Goal: Task Accomplishment & Management: Complete application form

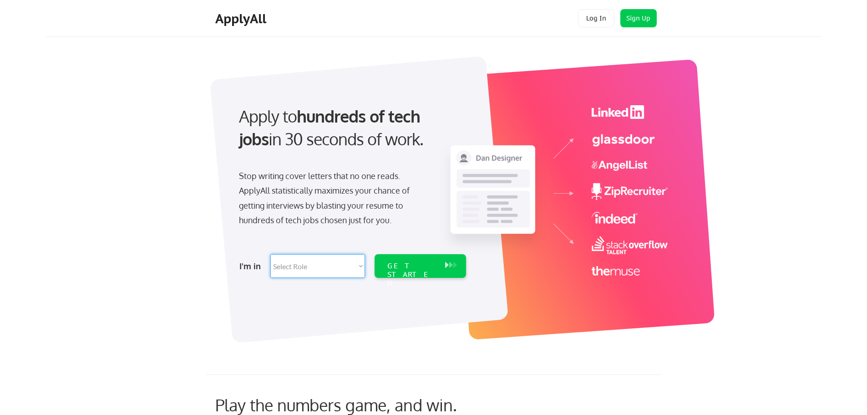
click at [344, 264] on select "Select Role Software Engineering Product Management Customer Success Sales UI/U…" at bounding box center [317, 266] width 95 height 24
select select ""product""
click at [270, 254] on select "Select Role Software Engineering Product Management Customer Success Sales UI/U…" at bounding box center [317, 266] width 95 height 24
select select ""product""
click at [410, 267] on div "GET STARTED" at bounding box center [412, 274] width 49 height 26
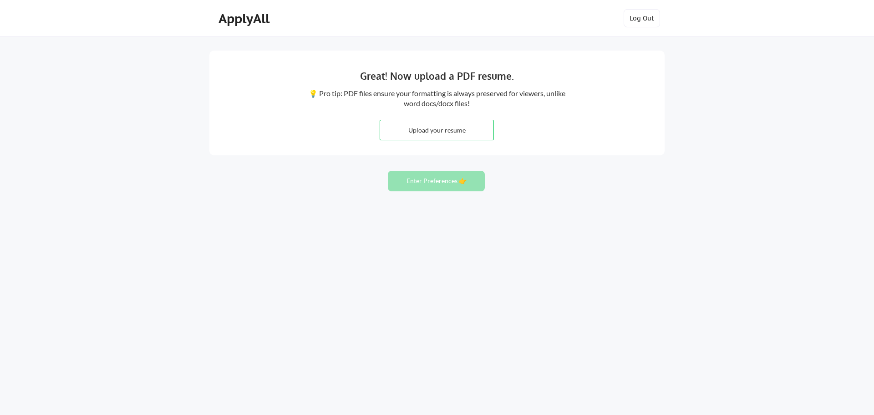
click at [435, 127] on input "file" at bounding box center [436, 130] width 113 height 20
type input "C:\fakepath\[PERSON_NAME] Resume [DATE].docx"
click at [453, 184] on button "Enter Preferences 👉" at bounding box center [436, 181] width 97 height 20
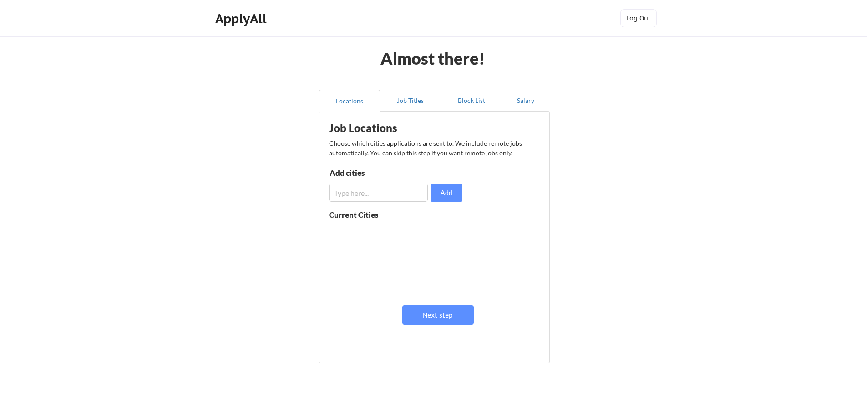
click at [364, 188] on input "input" at bounding box center [378, 193] width 99 height 18
type input "remote"
click at [446, 192] on button "Add" at bounding box center [447, 193] width 32 height 18
click at [382, 199] on input "input" at bounding box center [378, 193] width 99 height 18
type input "collegeville, PA"
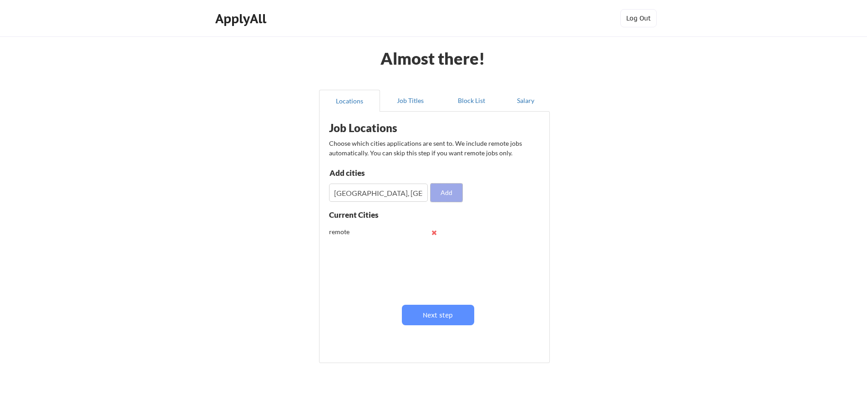
click at [450, 196] on button "Add" at bounding box center [447, 193] width 32 height 18
click at [362, 186] on input "input" at bounding box center [378, 193] width 99 height 18
type input "Pennsylvania"
click at [448, 198] on button "Add" at bounding box center [447, 193] width 32 height 18
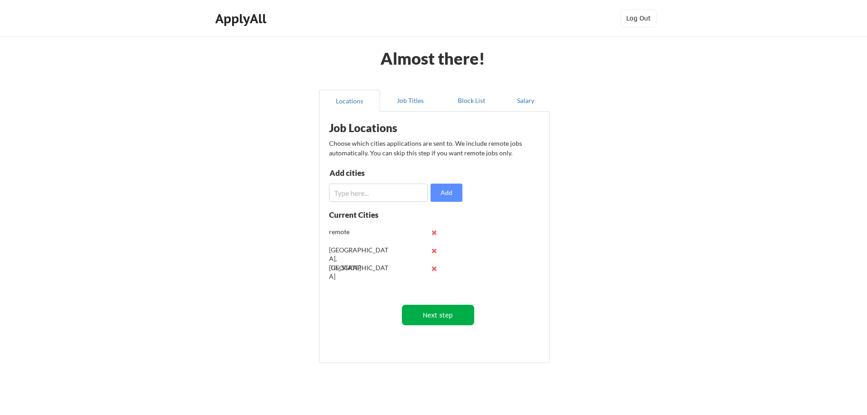
click at [437, 318] on button "Next step" at bounding box center [438, 315] width 72 height 20
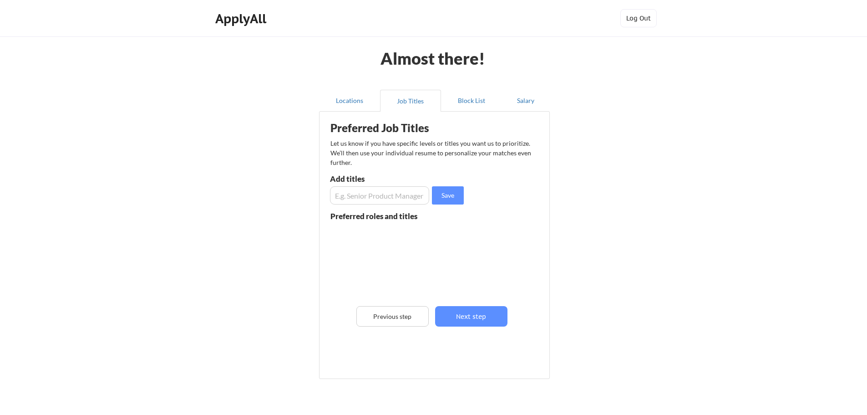
click at [370, 195] on input "input" at bounding box center [379, 195] width 99 height 18
type input "Project Manager"
click at [450, 193] on button "Save" at bounding box center [448, 195] width 32 height 18
click at [481, 317] on button "Next step" at bounding box center [471, 316] width 72 height 20
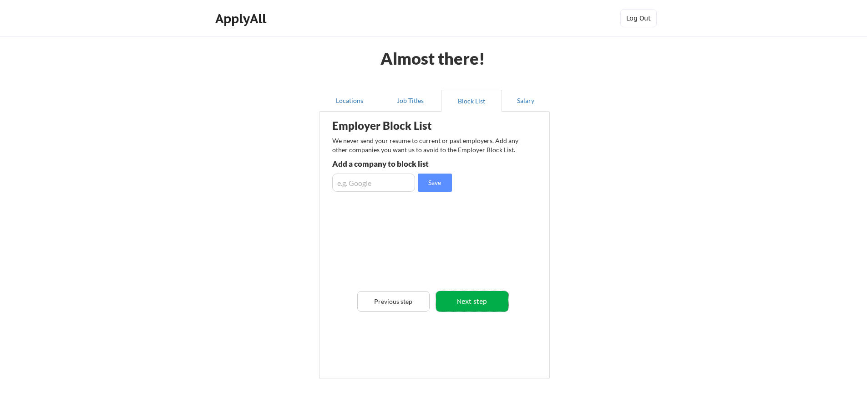
click at [480, 298] on button "Next step" at bounding box center [472, 301] width 72 height 20
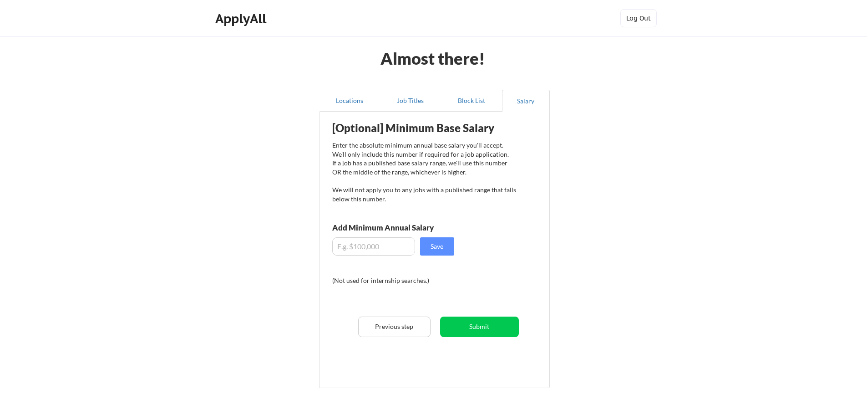
click at [337, 247] on input "input" at bounding box center [373, 246] width 83 height 18
type input "$120,000"
click at [448, 245] on button "Save" at bounding box center [437, 246] width 34 height 18
click at [475, 326] on button "Submit" at bounding box center [479, 326] width 79 height 20
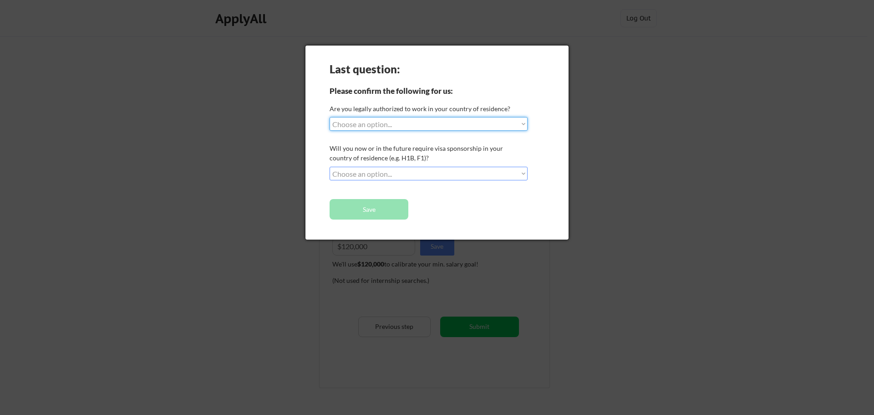
click at [484, 129] on select "Choose an option... Yes, I am a US Citizen Yes, I am a Canadian Citizen Yes, I …" at bounding box center [429, 124] width 198 height 14
select select ""yes__i_am_a_us_citizen""
click at [330, 117] on select "Choose an option... Yes, I am a US Citizen Yes, I am a Canadian Citizen Yes, I …" at bounding box center [429, 124] width 198 height 14
click at [425, 172] on select "Choose an option... No, I will not need sponsorship Yes, I will need sponsorship" at bounding box center [429, 174] width 198 height 14
select select ""no__i_will_not_need_sponsorship""
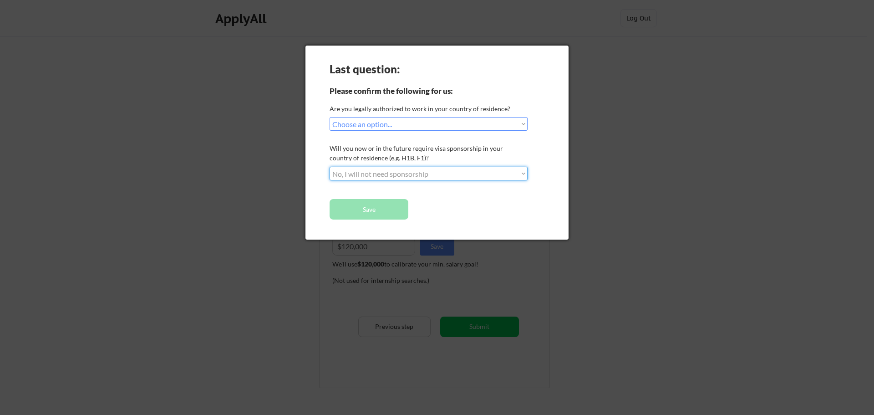
click at [330, 167] on select "Choose an option... No, I will not need sponsorship Yes, I will need sponsorship" at bounding box center [429, 174] width 198 height 14
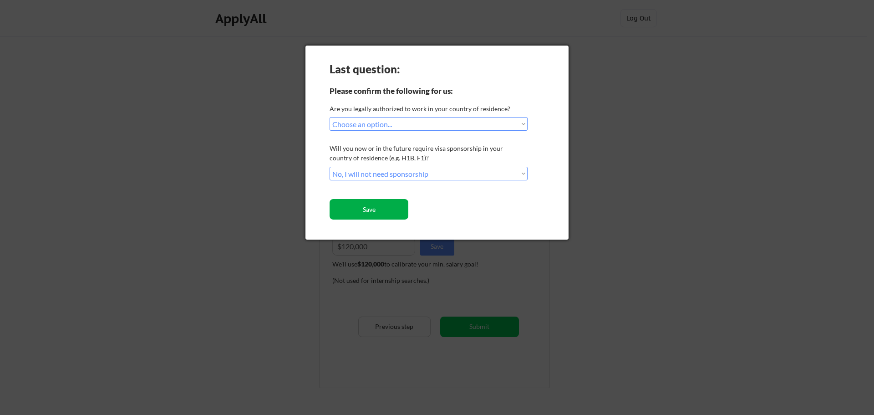
click at [386, 209] on button "Save" at bounding box center [369, 209] width 79 height 20
